Goal: Task Accomplishment & Management: Manage account settings

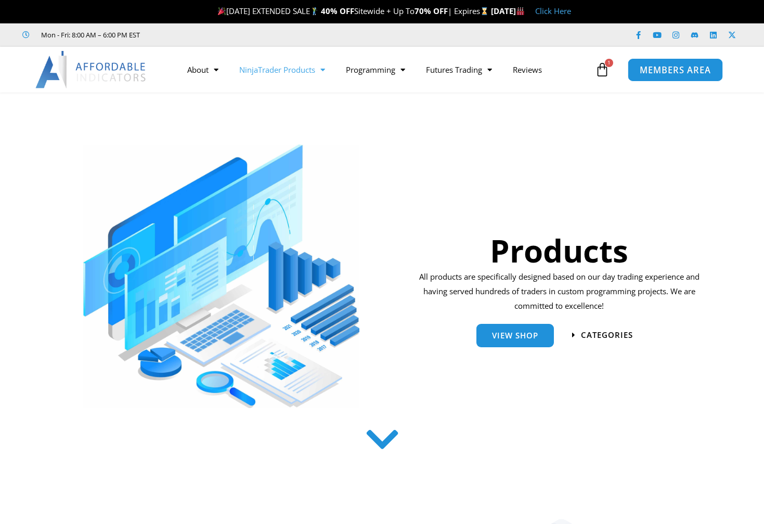
click at [658, 73] on span "MEMBERS AREA" at bounding box center [674, 70] width 71 height 9
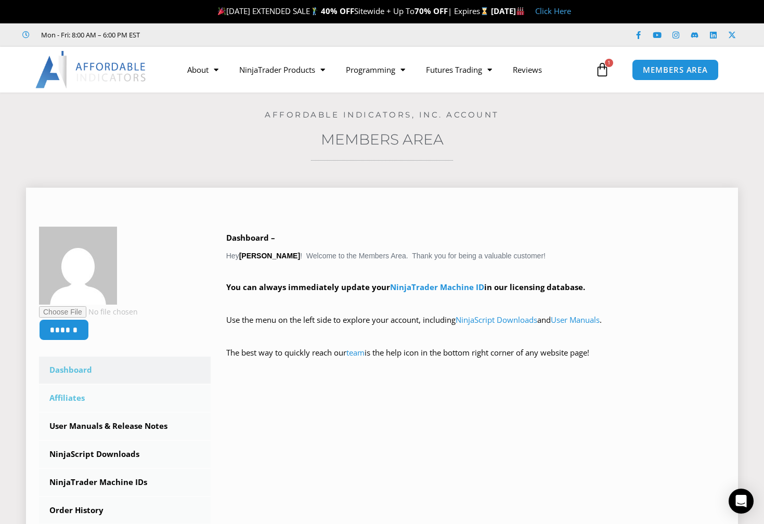
click at [77, 394] on link "Affiliates" at bounding box center [125, 398] width 172 height 27
